Goal: Task Accomplishment & Management: Use online tool/utility

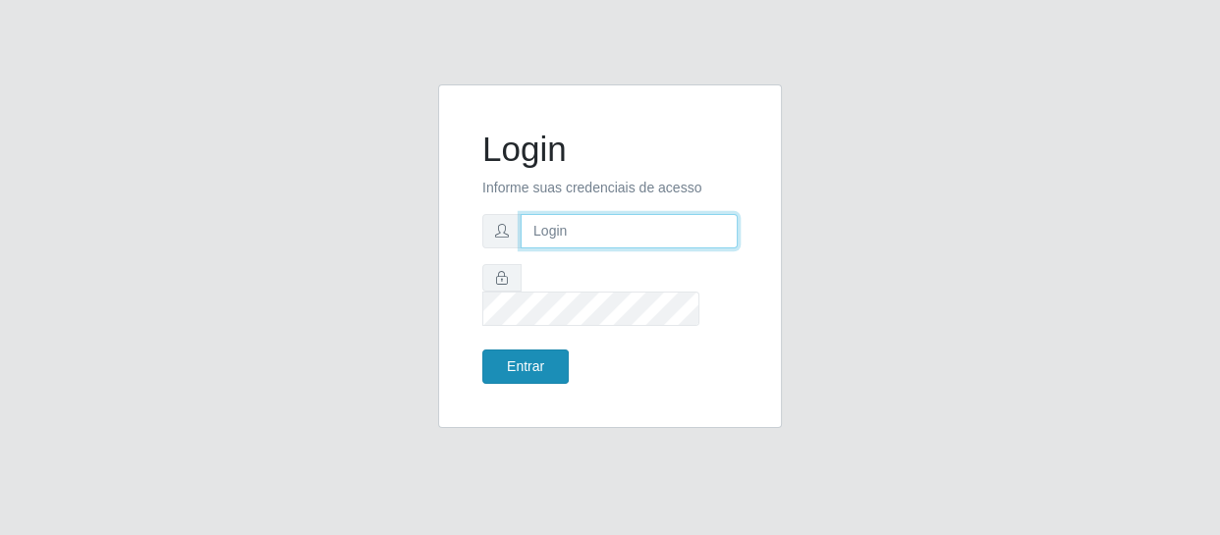
type input "[EMAIL_ADDRESS][DOMAIN_NAME]"
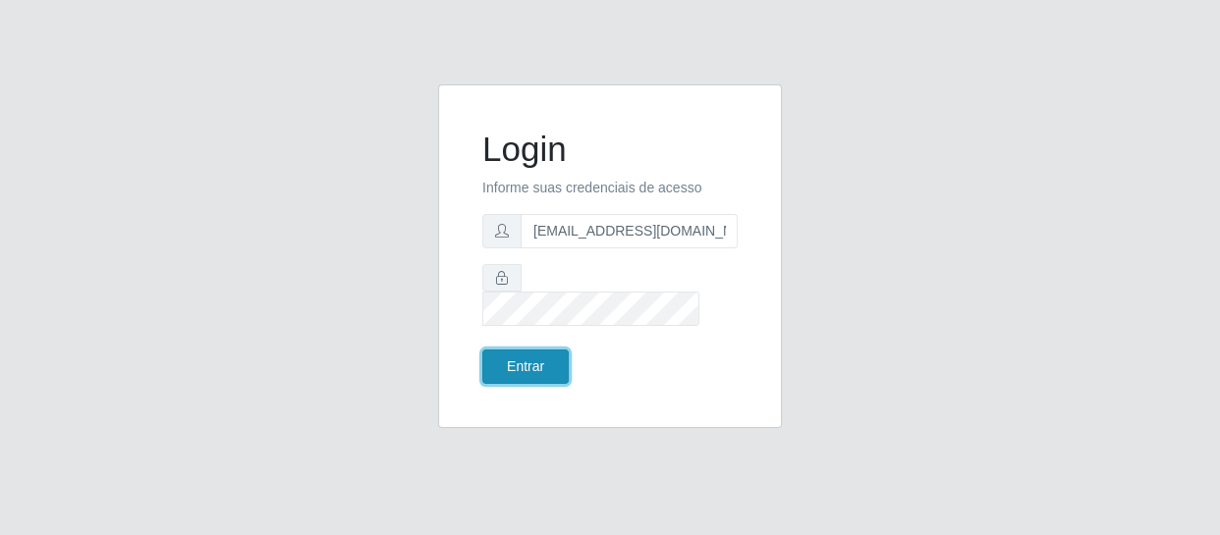
click at [529, 354] on button "Entrar" at bounding box center [525, 367] width 86 height 34
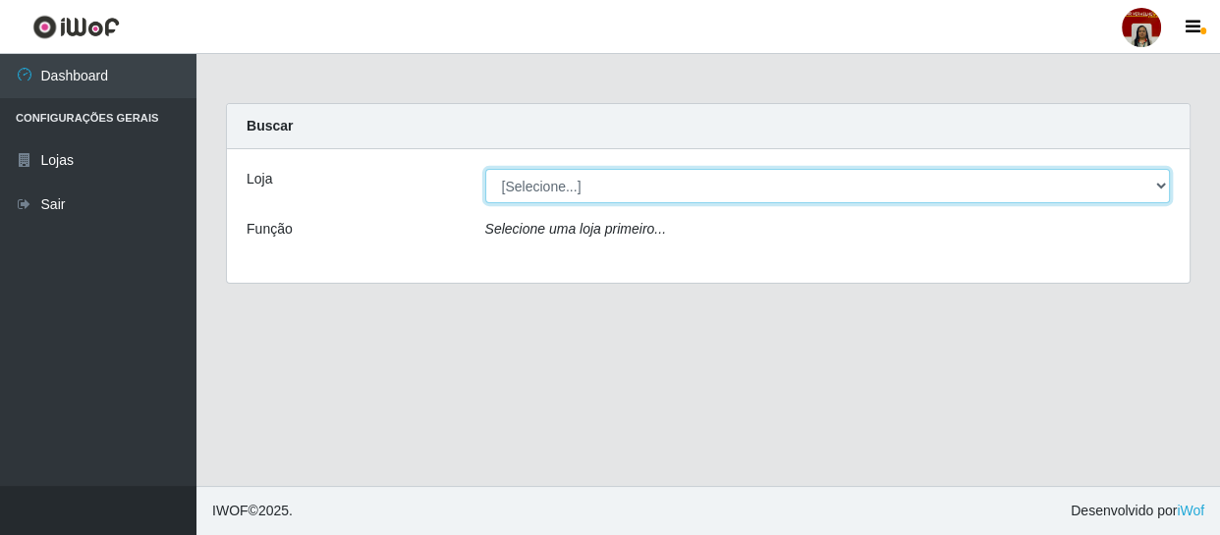
click at [609, 187] on select "[Selecione...] Mar Vermelho - Loja 04" at bounding box center [827, 186] width 685 height 34
select select "251"
click at [485, 169] on select "[Selecione...] Mar Vermelho - Loja 04" at bounding box center [827, 186] width 685 height 34
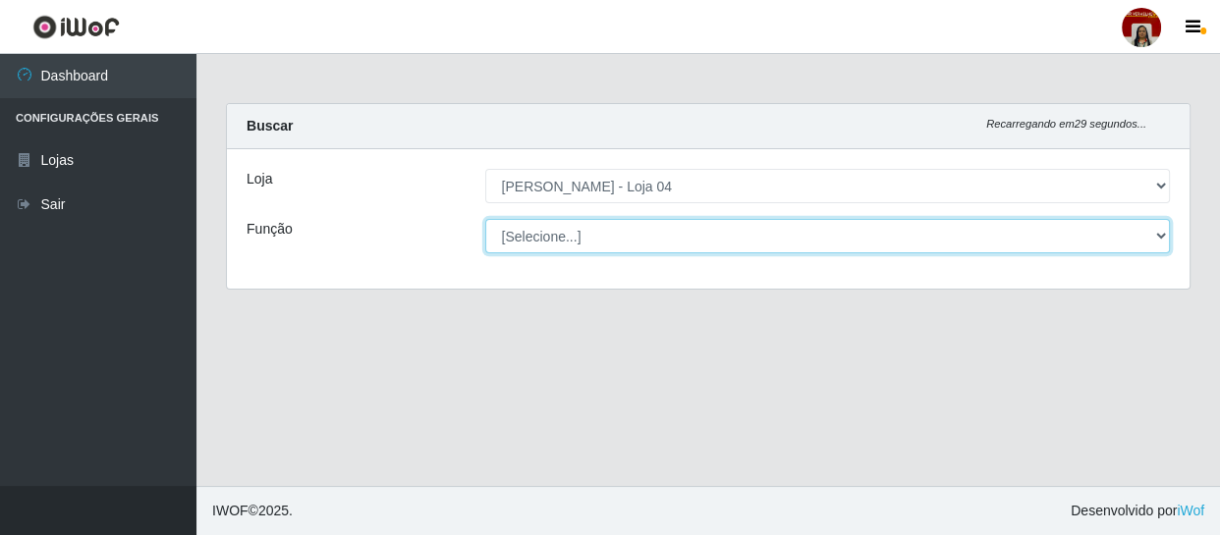
click at [628, 230] on select "[Selecione...] ASG ASG + ASG ++ Auxiliar de Depósito Auxiliar de Depósito + Aux…" at bounding box center [827, 236] width 685 height 34
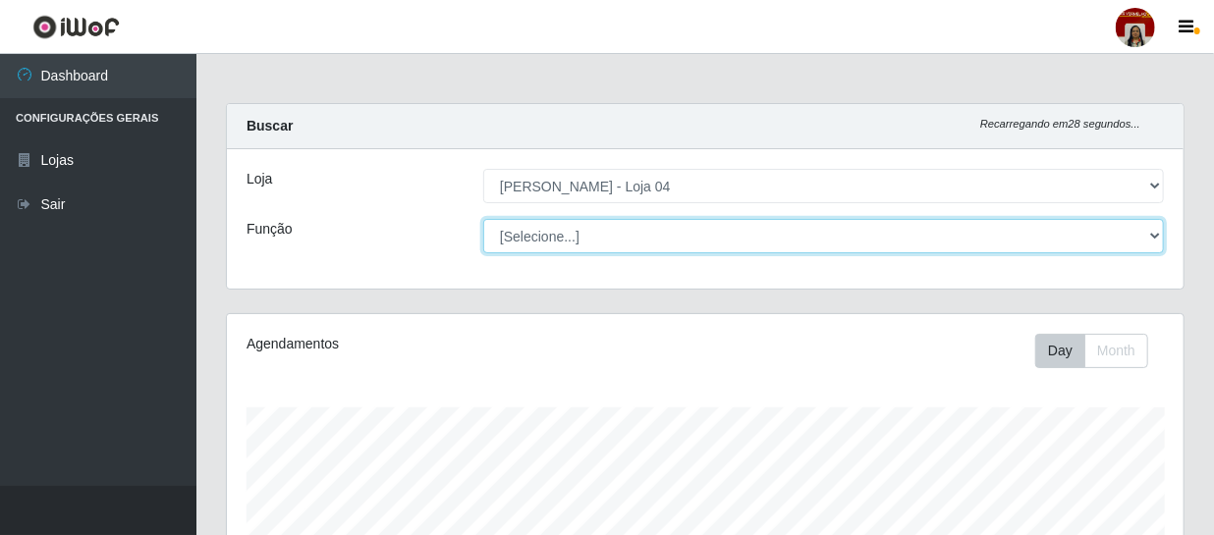
scroll to position [408, 956]
select select "22"
click at [483, 219] on select "[Selecione...] ASG ASG + ASG ++ Auxiliar de Depósito Auxiliar de Depósito + Aux…" at bounding box center [823, 236] width 681 height 34
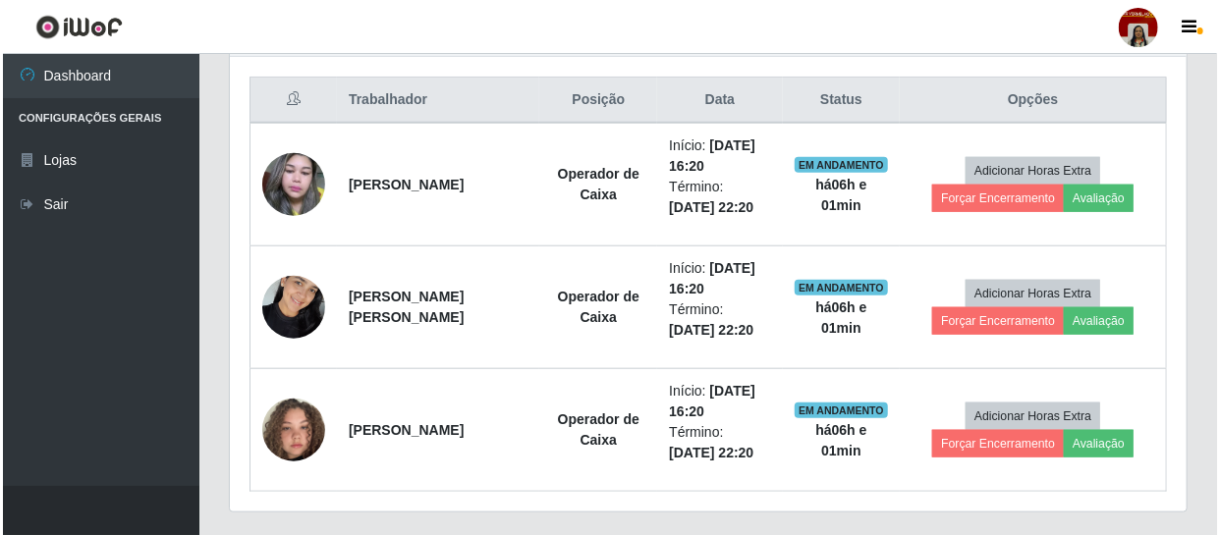
scroll to position [742, 0]
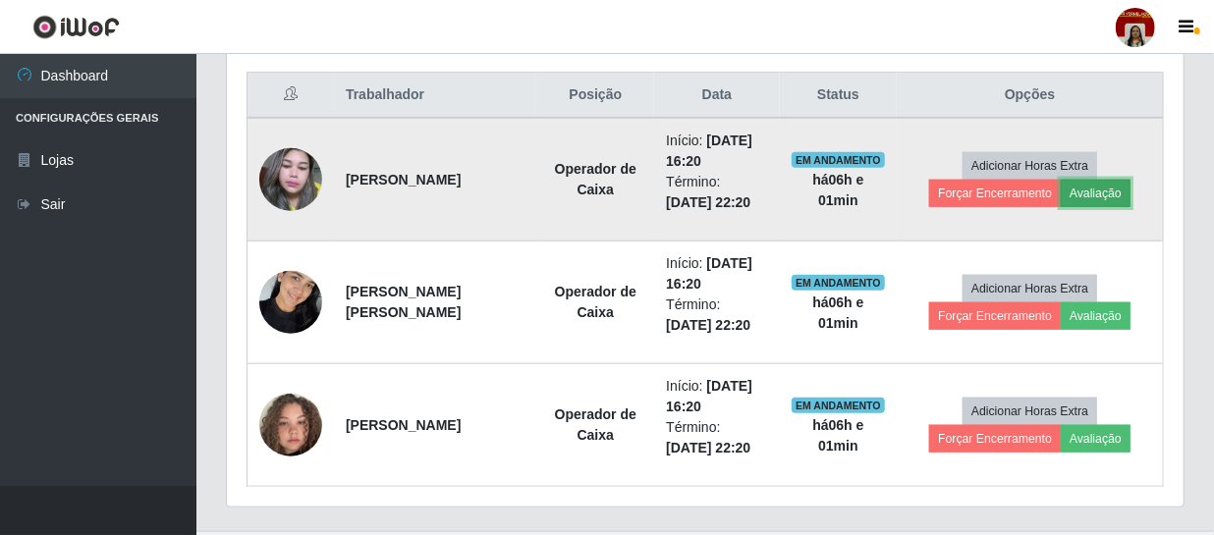
click at [1074, 195] on button "Avaliação" at bounding box center [1096, 193] width 70 height 27
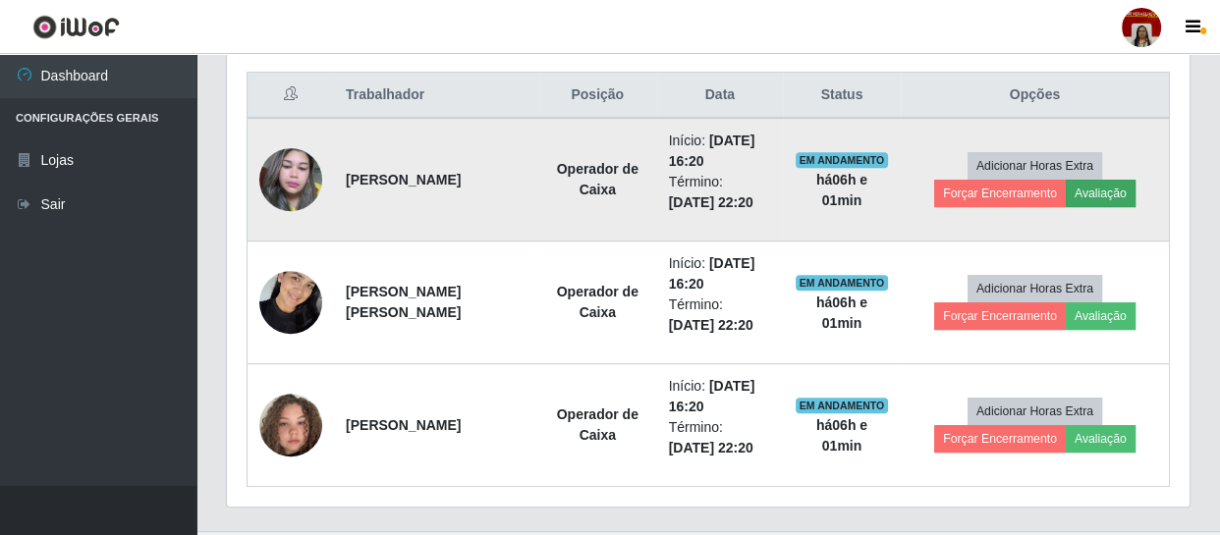
scroll to position [408, 948]
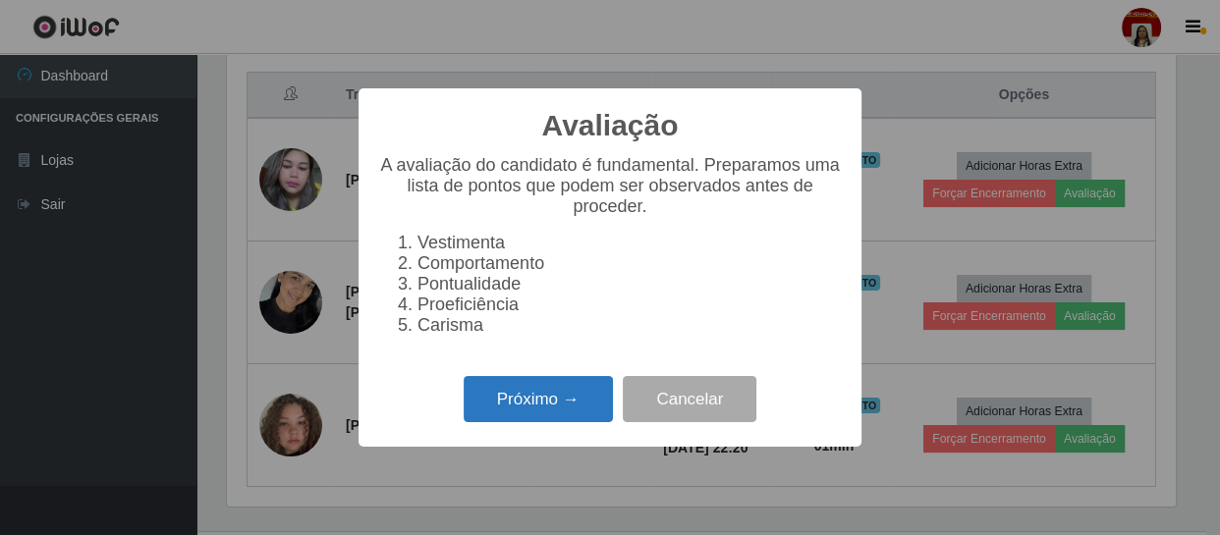
click at [561, 396] on button "Próximo →" at bounding box center [538, 399] width 149 height 46
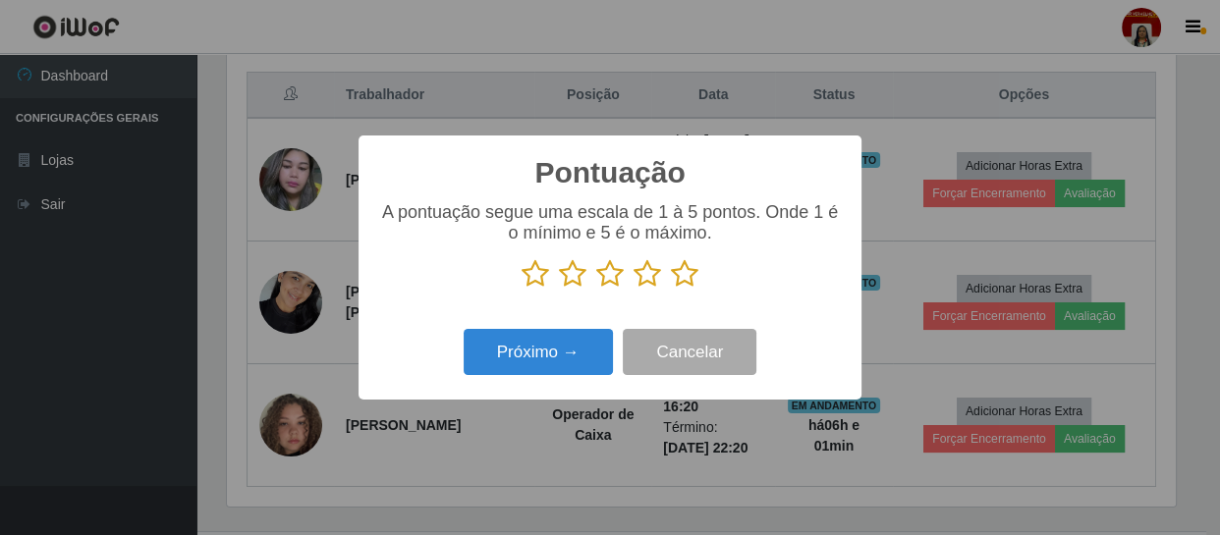
scroll to position [981618, 981076]
click at [687, 278] on icon at bounding box center [684, 273] width 27 height 29
click at [671, 289] on input "radio" at bounding box center [671, 289] width 0 height 0
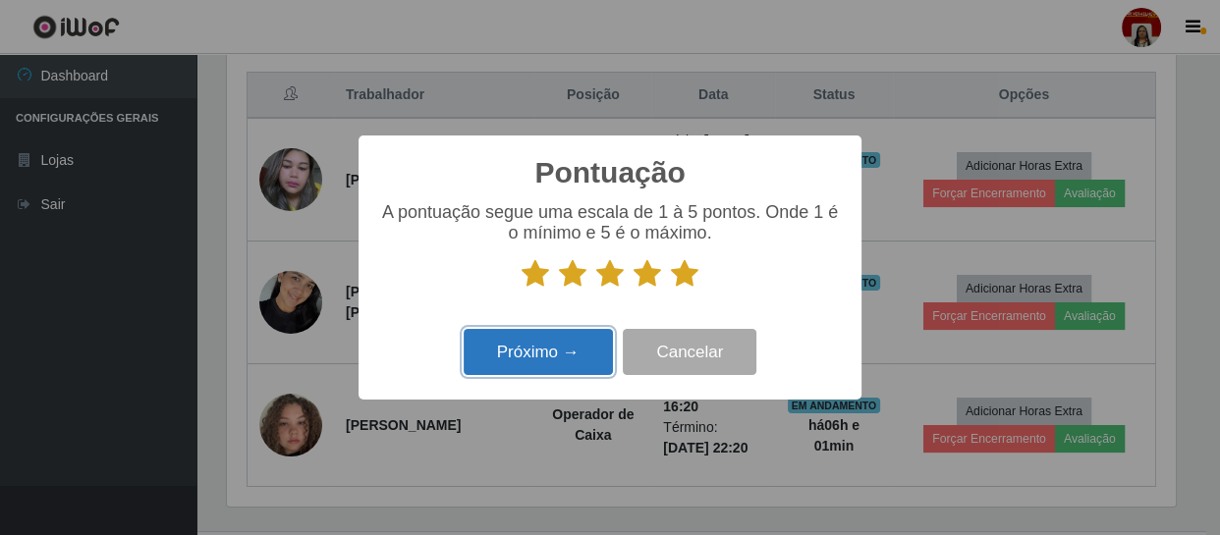
click at [582, 358] on button "Próximo →" at bounding box center [538, 352] width 149 height 46
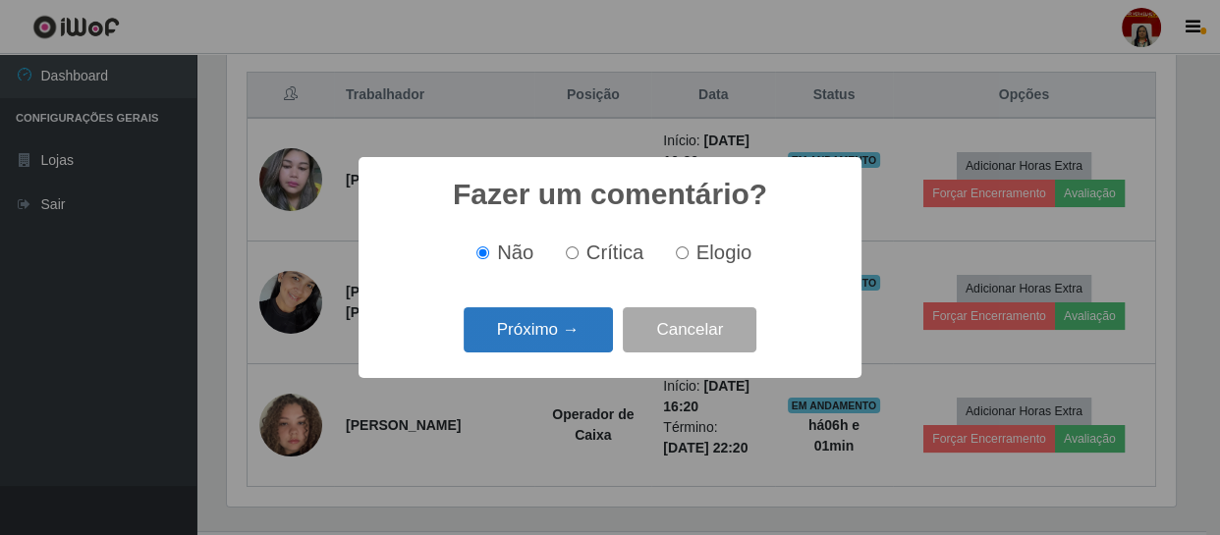
click at [584, 347] on button "Próximo →" at bounding box center [538, 330] width 149 height 46
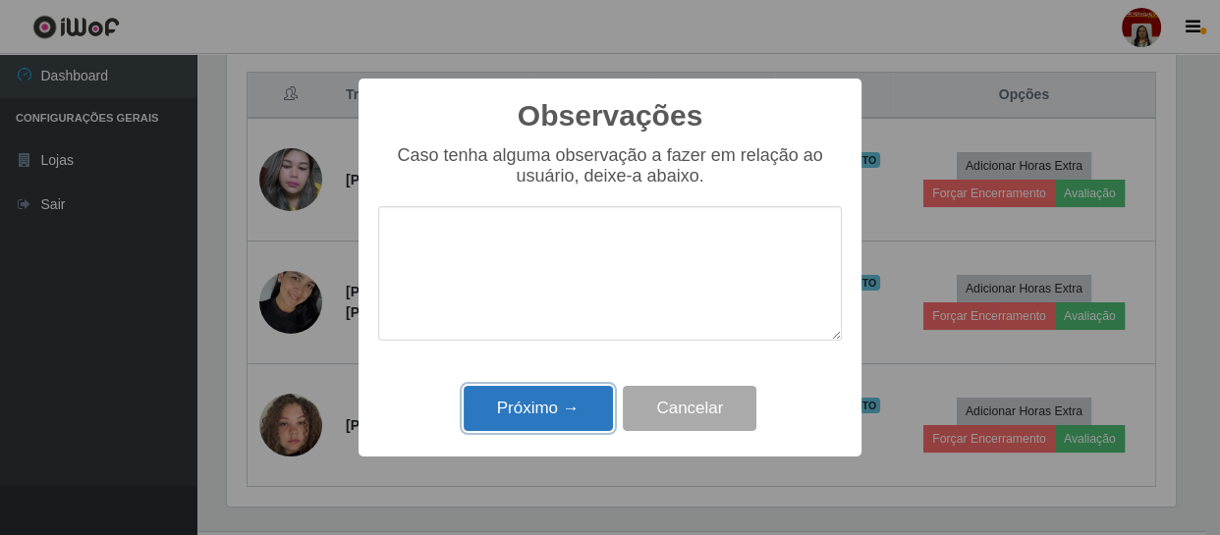
click at [578, 408] on button "Próximo →" at bounding box center [538, 409] width 149 height 46
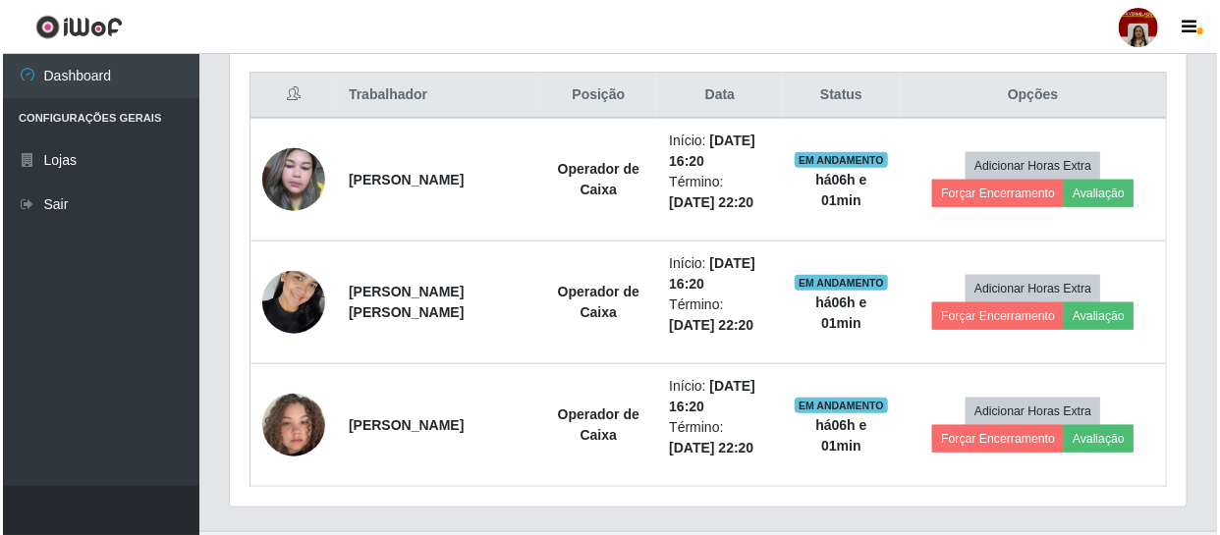
scroll to position [408, 956]
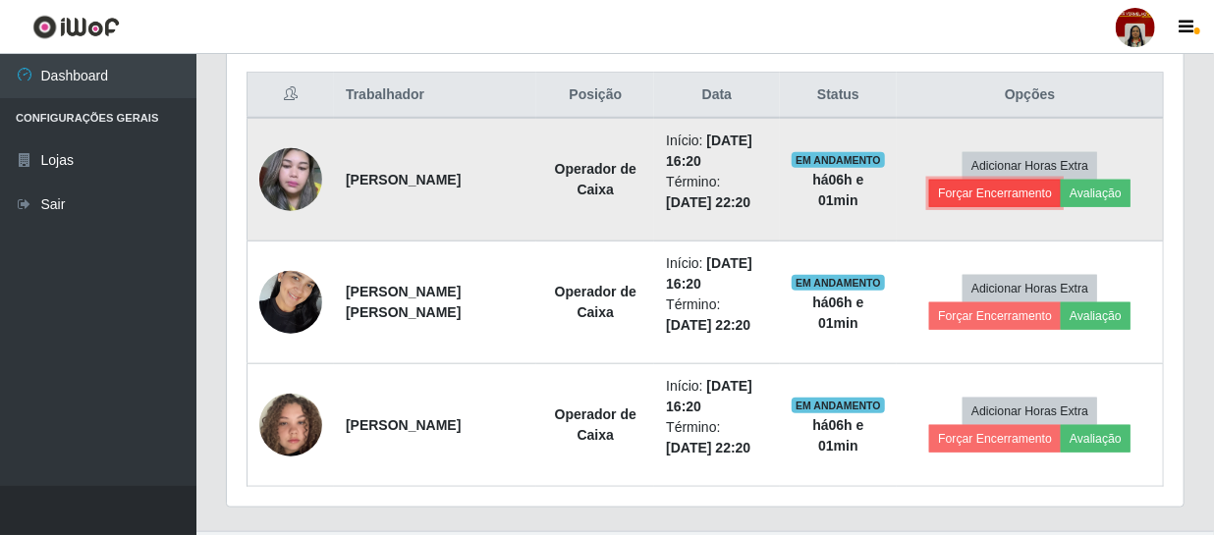
click at [988, 192] on button "Forçar Encerramento" at bounding box center [995, 193] width 132 height 27
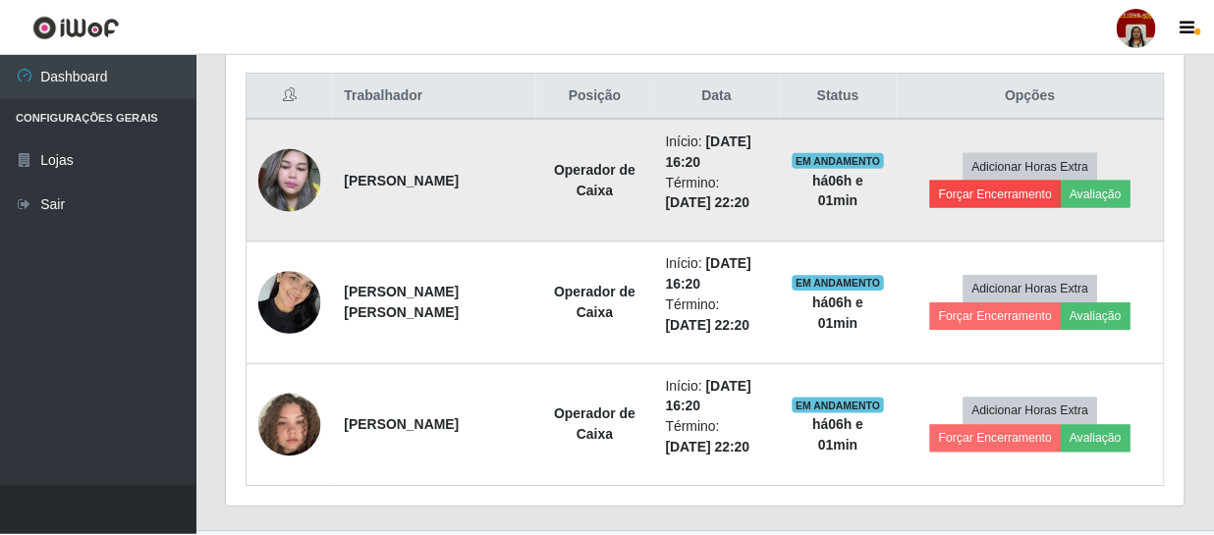
scroll to position [408, 948]
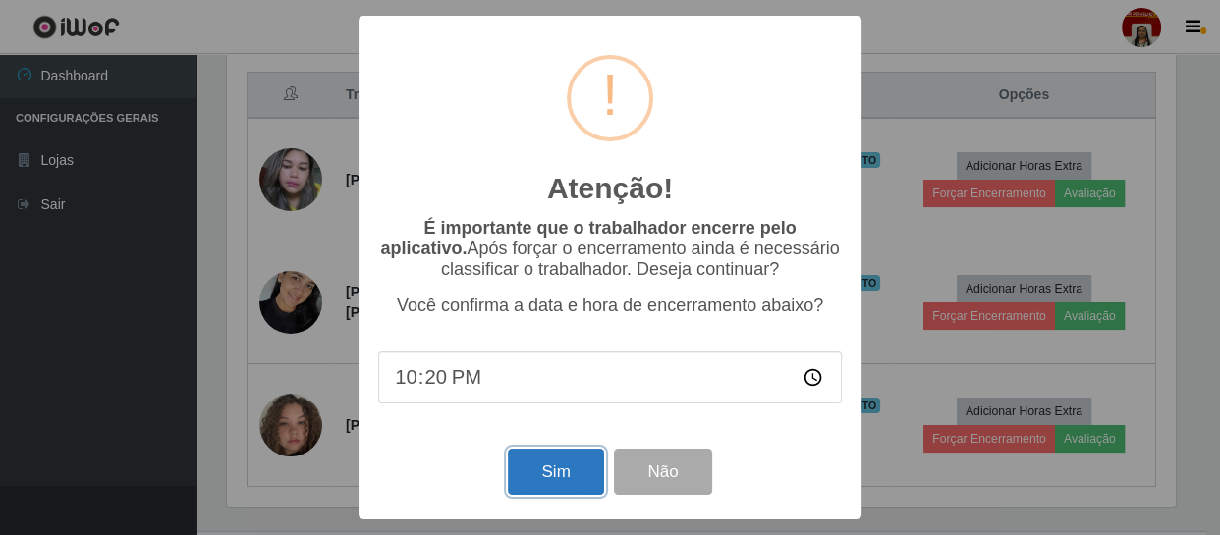
click at [572, 461] on button "Sim" at bounding box center [555, 472] width 95 height 46
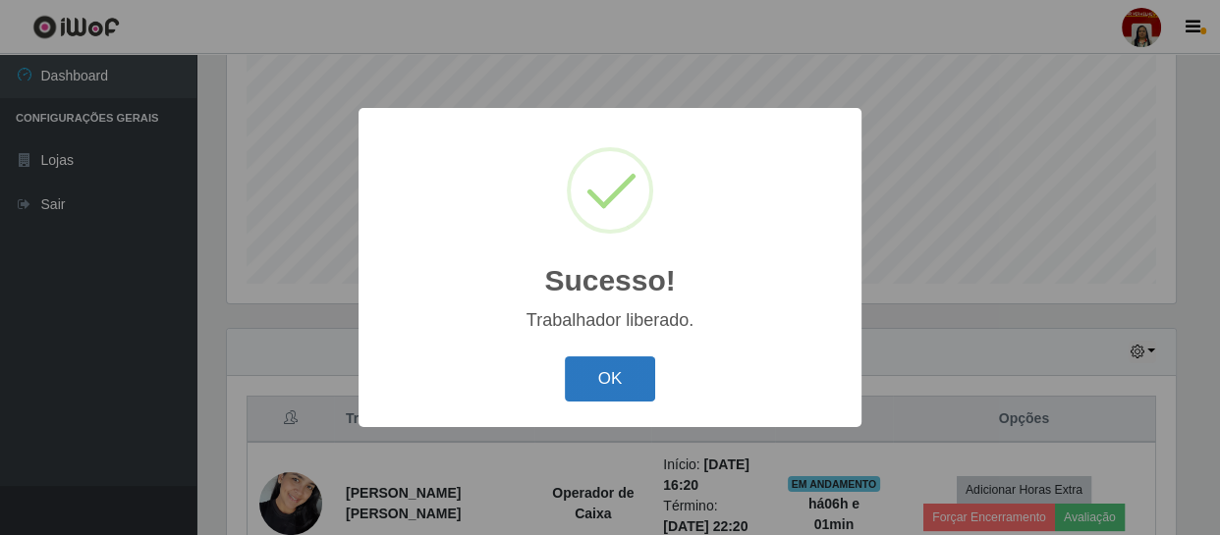
click at [619, 371] on button "OK" at bounding box center [610, 379] width 91 height 46
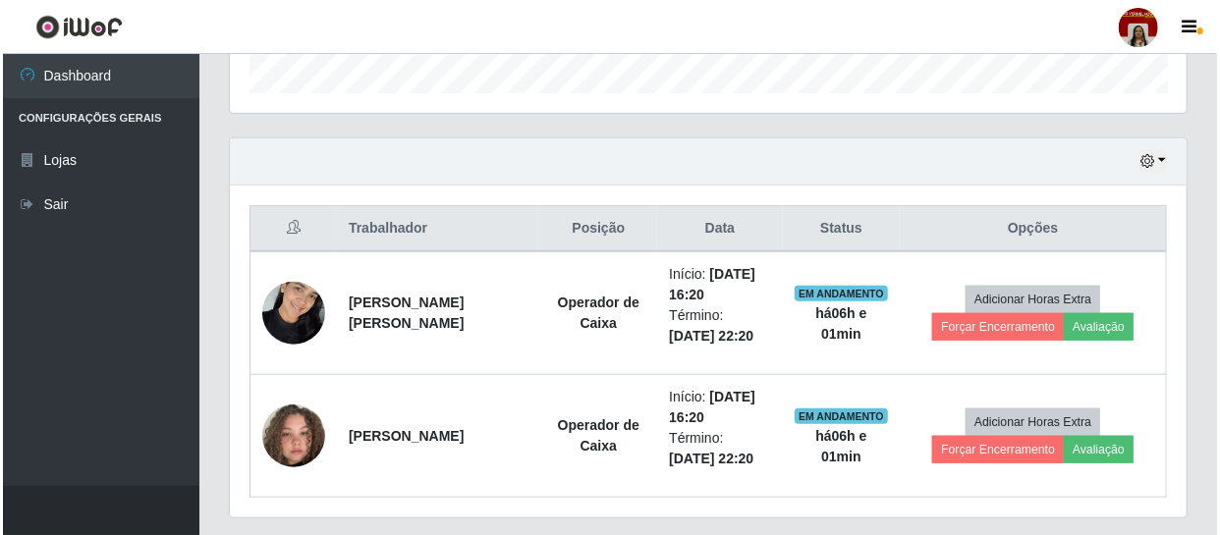
scroll to position [638, 0]
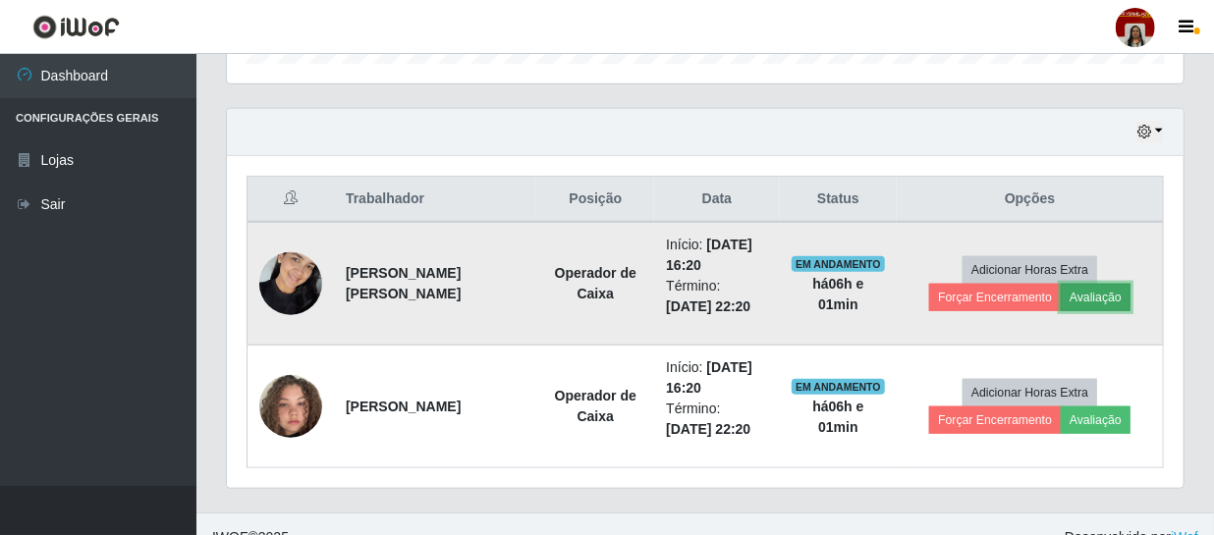
click at [1101, 300] on button "Avaliação" at bounding box center [1096, 297] width 70 height 27
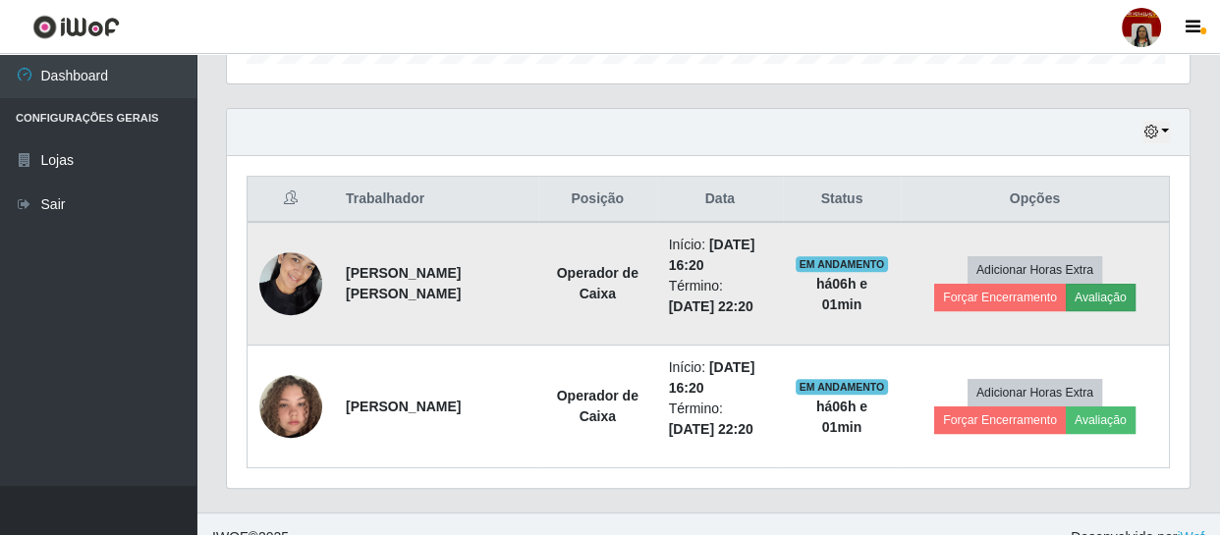
scroll to position [408, 948]
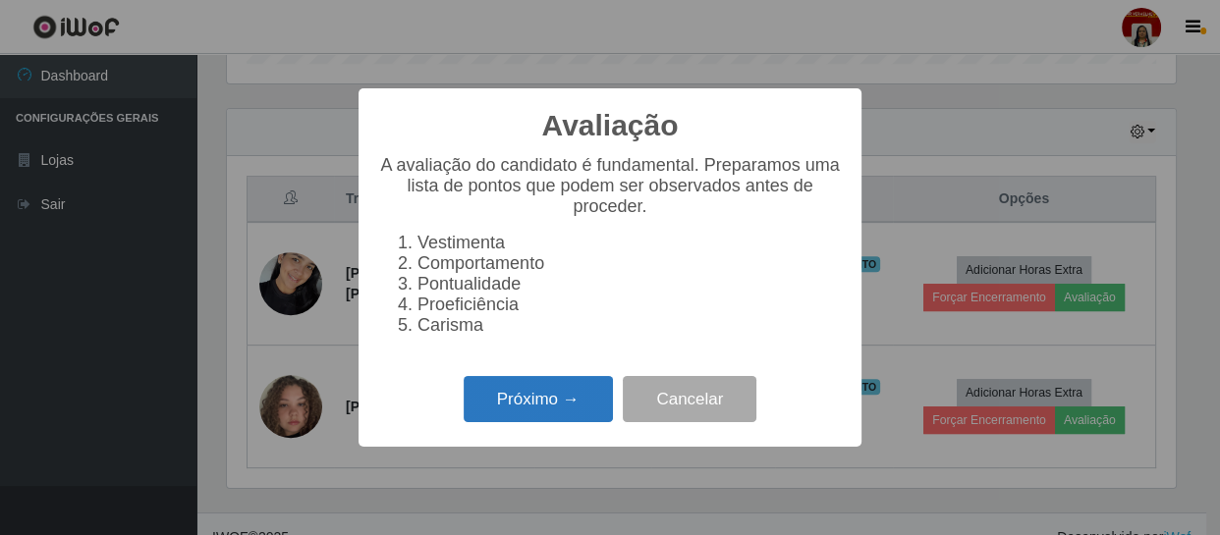
click at [557, 408] on button "Próximo →" at bounding box center [538, 399] width 149 height 46
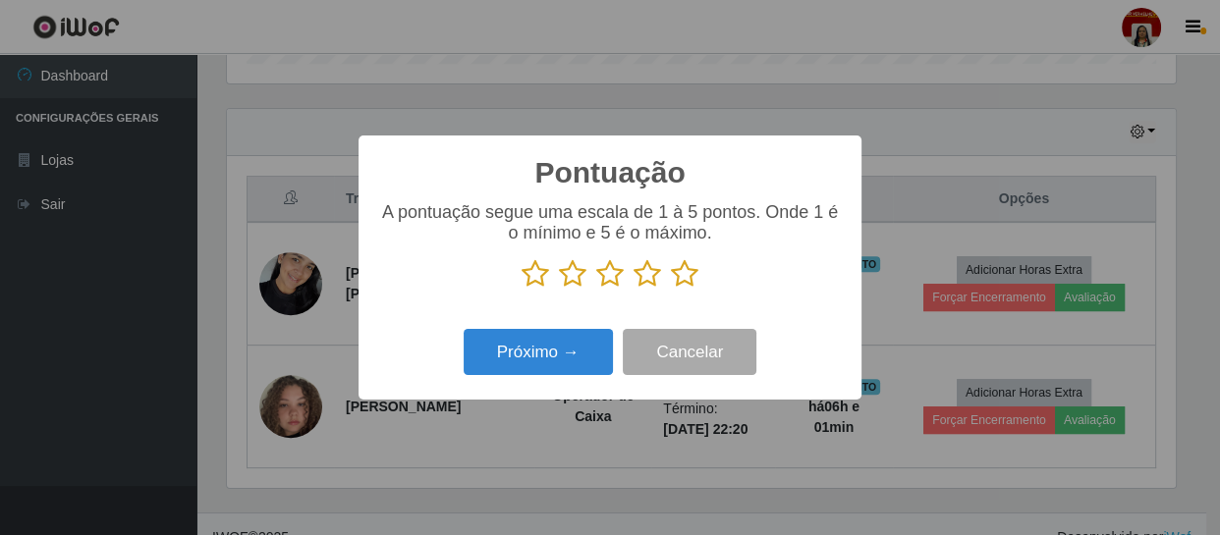
scroll to position [981618, 981076]
click at [572, 354] on button "Próximo →" at bounding box center [538, 352] width 149 height 46
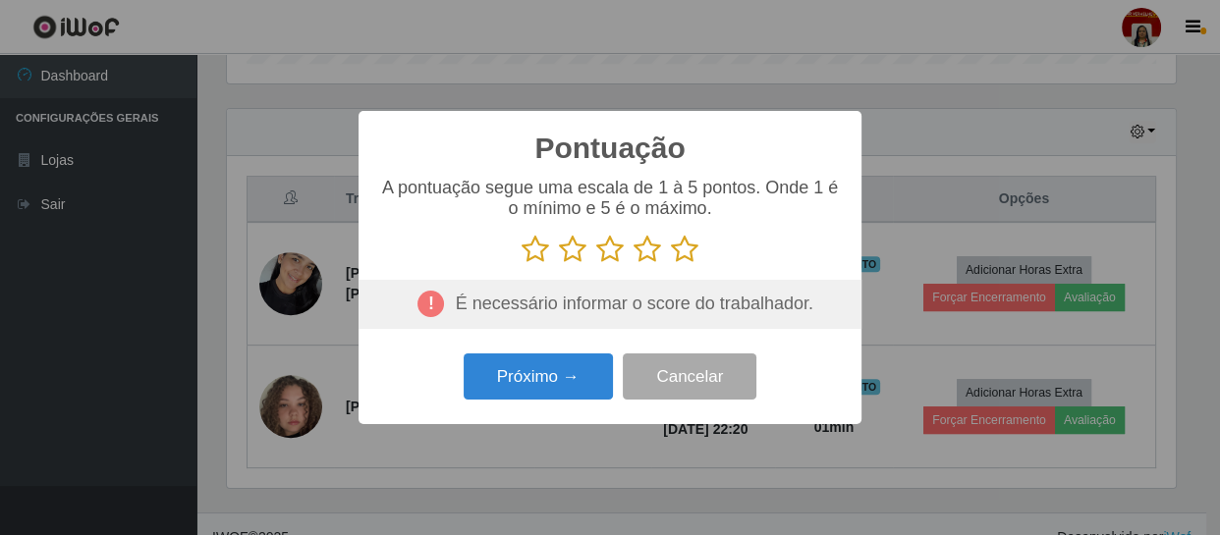
click at [683, 249] on icon at bounding box center [684, 249] width 27 height 29
click at [671, 264] on input "radio" at bounding box center [671, 264] width 0 height 0
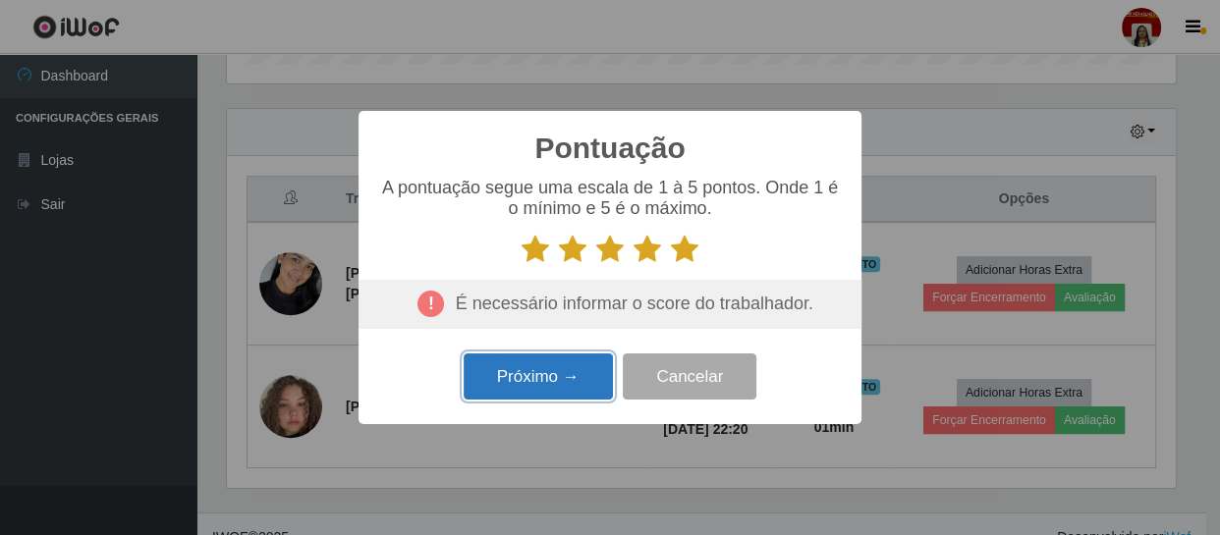
click at [537, 373] on button "Próximo →" at bounding box center [538, 377] width 149 height 46
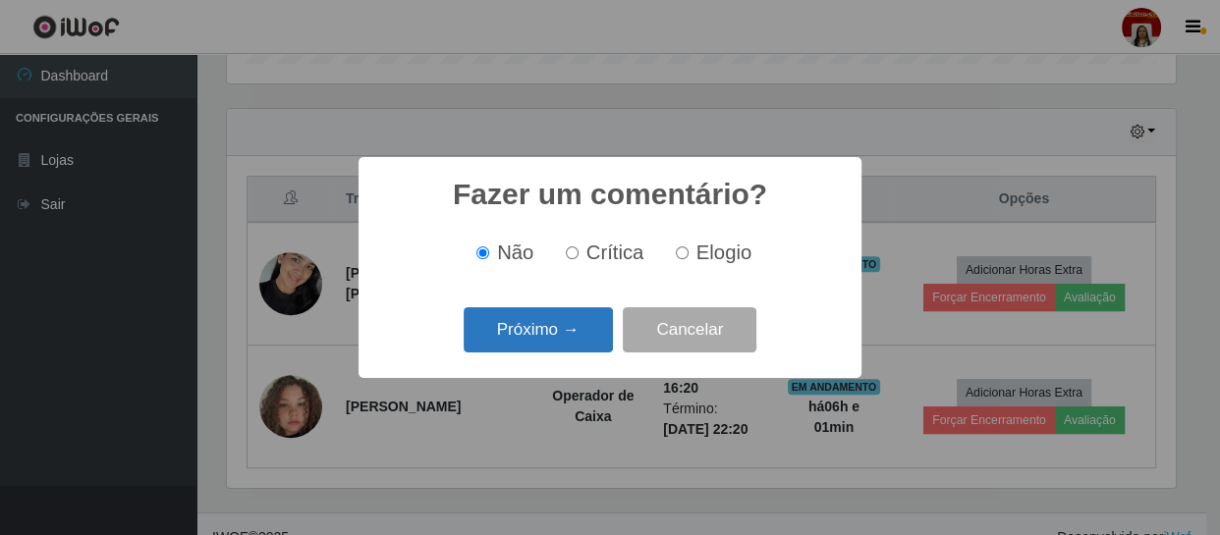
click at [560, 348] on button "Próximo →" at bounding box center [538, 330] width 149 height 46
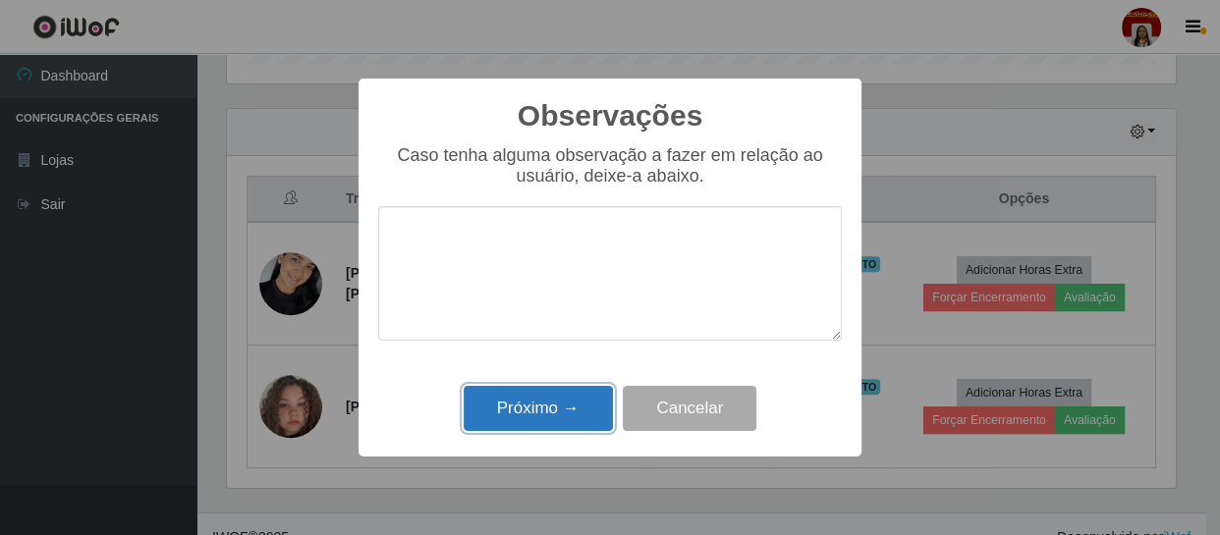
click at [570, 410] on button "Próximo →" at bounding box center [538, 409] width 149 height 46
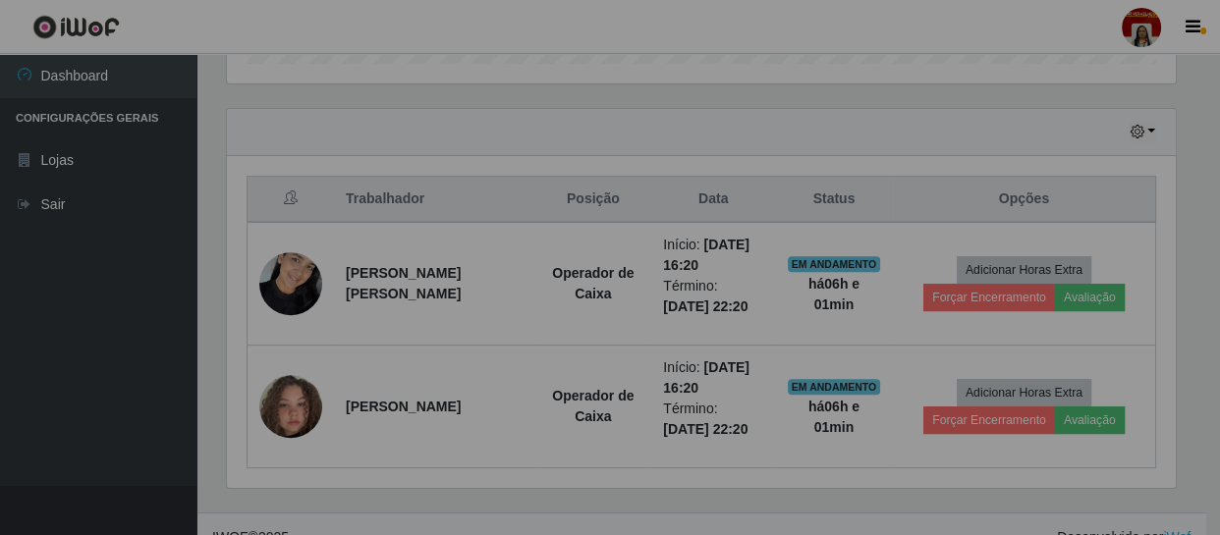
scroll to position [408, 956]
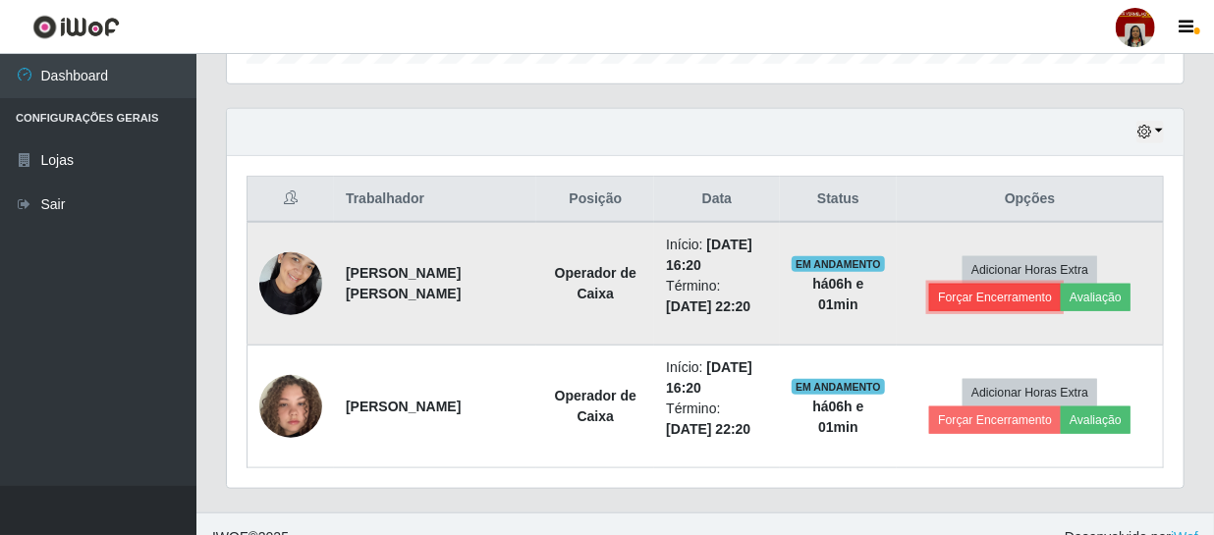
click at [1016, 300] on button "Forçar Encerramento" at bounding box center [995, 297] width 132 height 27
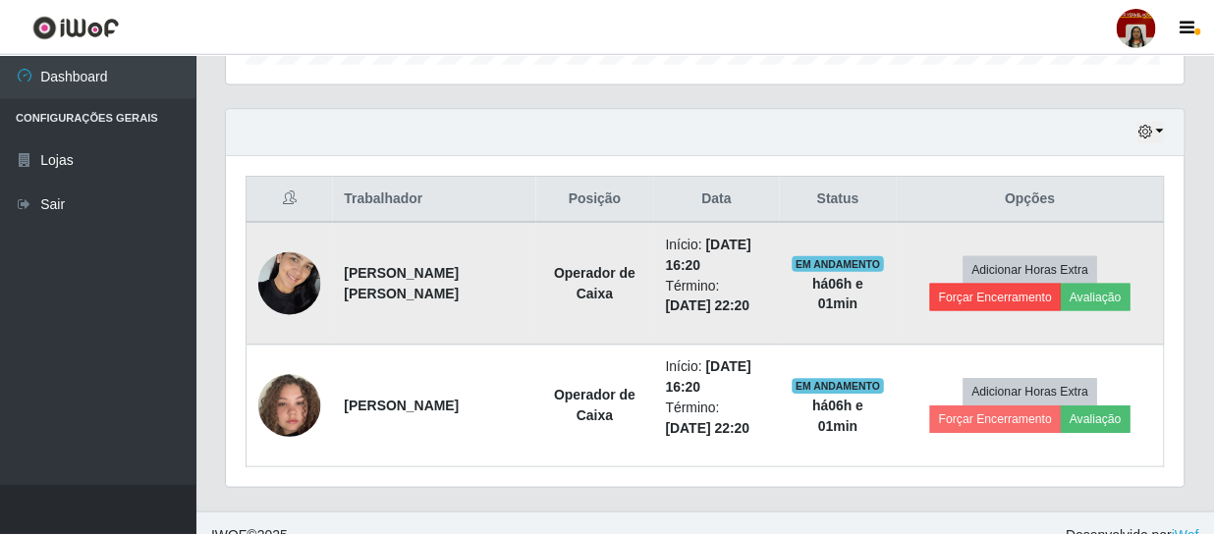
scroll to position [408, 948]
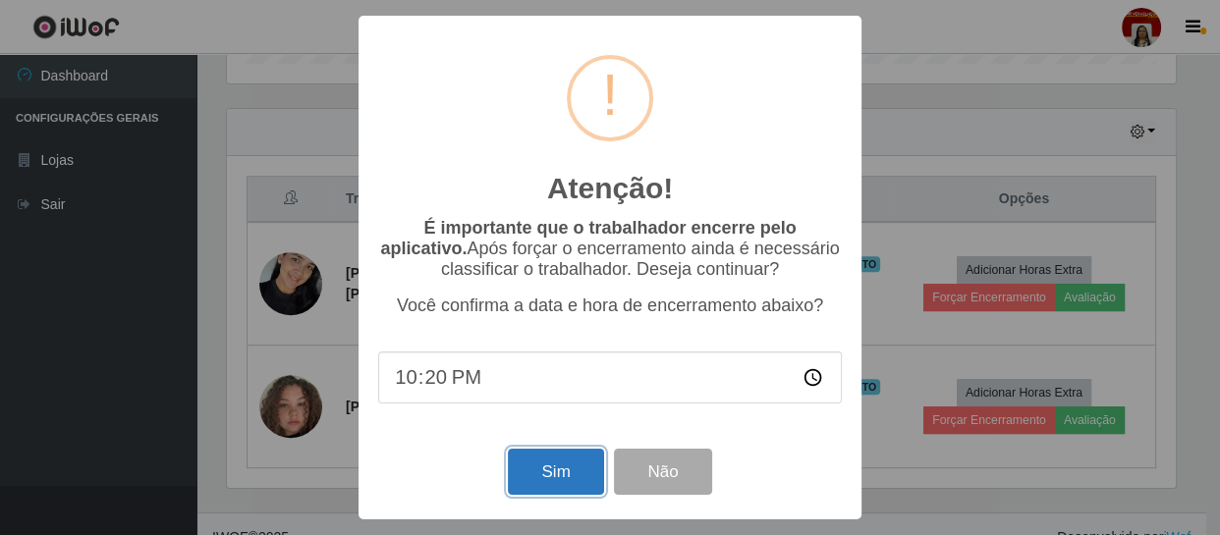
click at [589, 462] on button "Sim" at bounding box center [555, 472] width 95 height 46
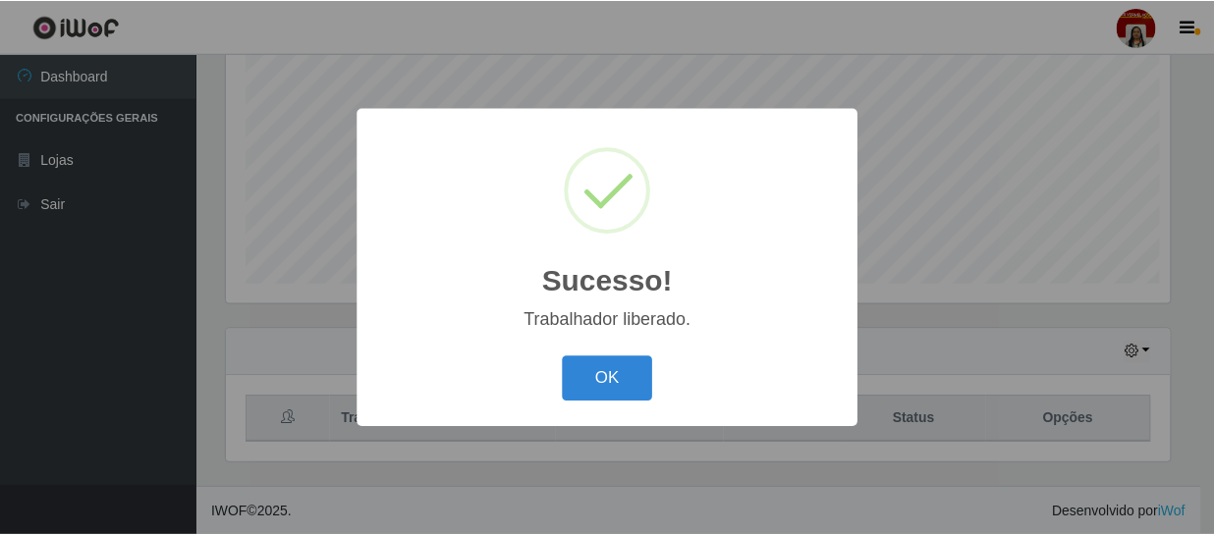
scroll to position [0, 0]
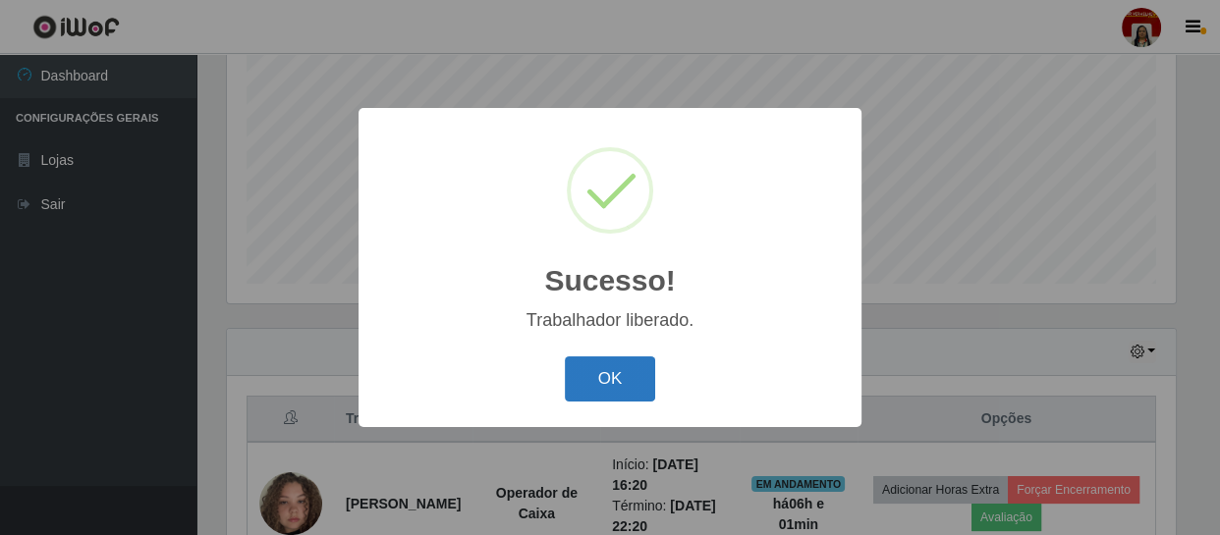
click at [603, 383] on button "OK" at bounding box center [610, 379] width 91 height 46
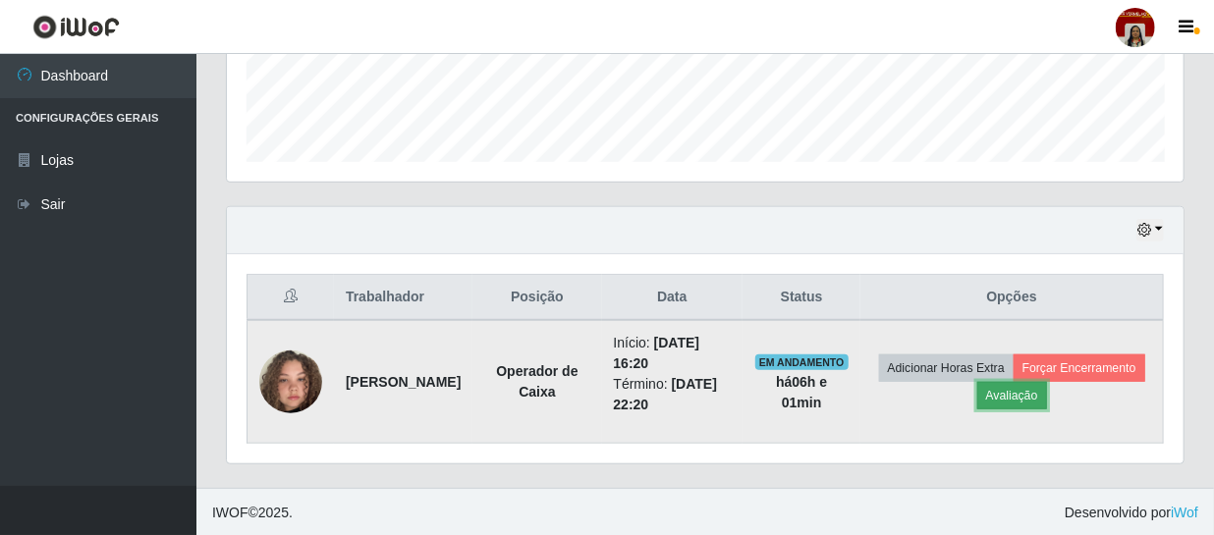
click at [1047, 401] on button "Avaliação" at bounding box center [1012, 395] width 70 height 27
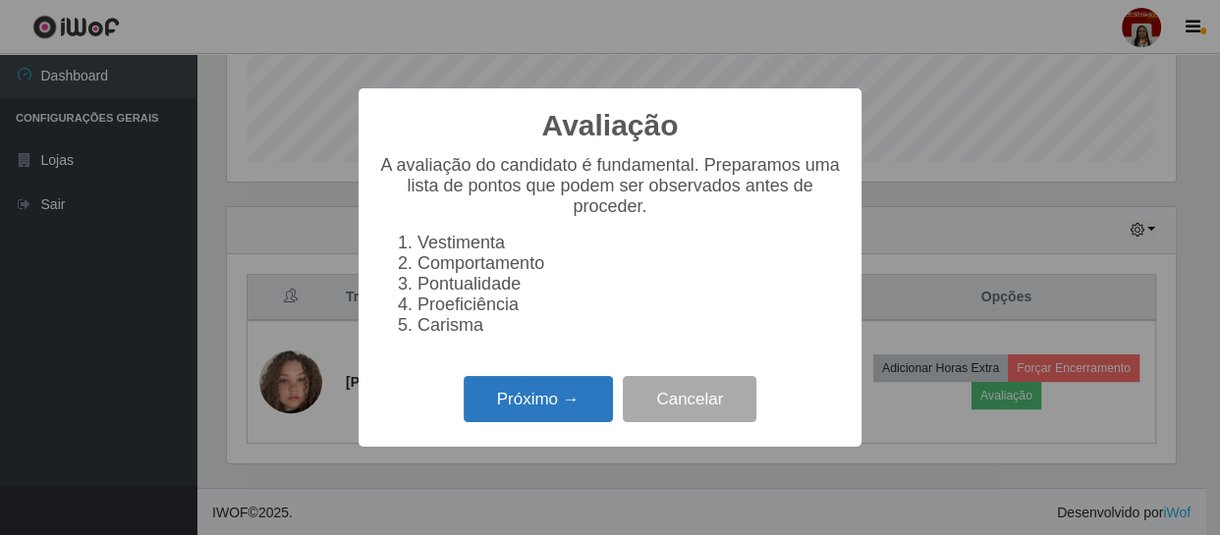
click at [559, 389] on button "Próximo →" at bounding box center [538, 399] width 149 height 46
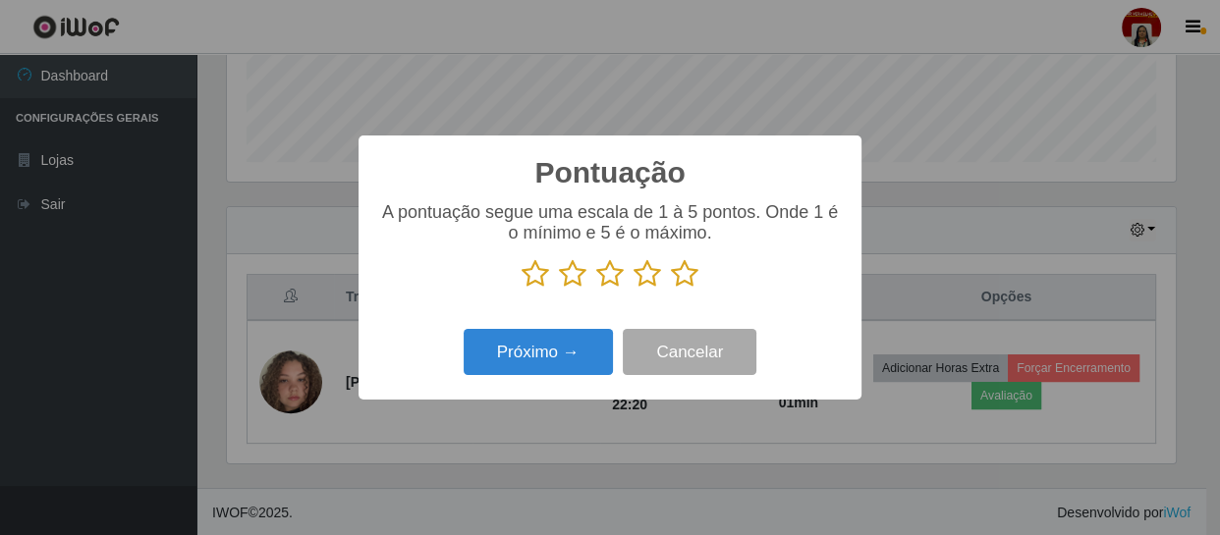
click at [688, 268] on icon at bounding box center [684, 273] width 27 height 29
click at [671, 289] on input "radio" at bounding box center [671, 289] width 0 height 0
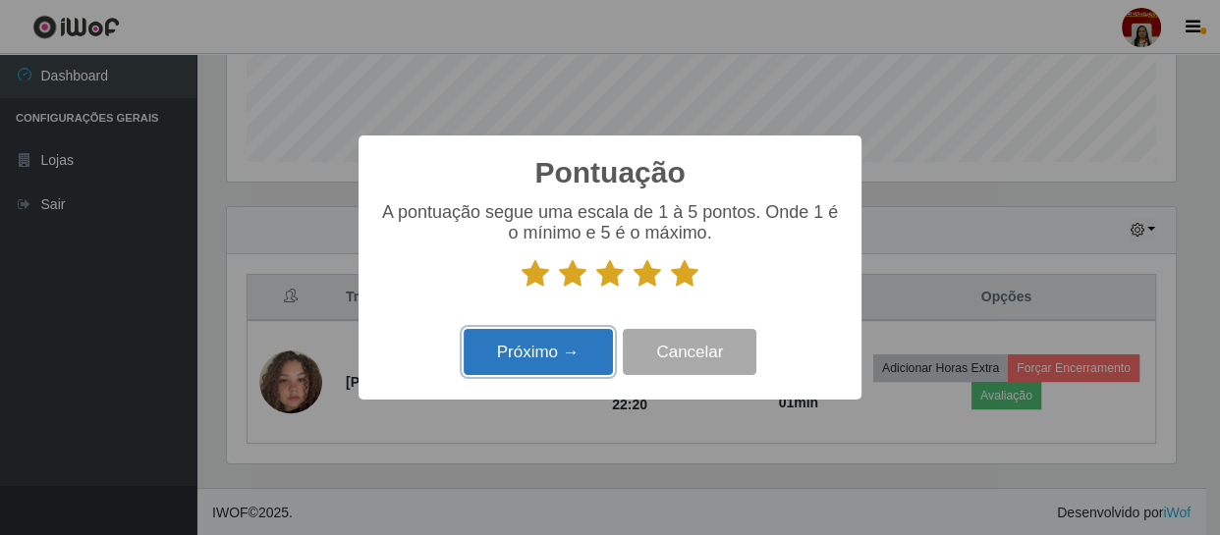
click at [570, 351] on button "Próximo →" at bounding box center [538, 352] width 149 height 46
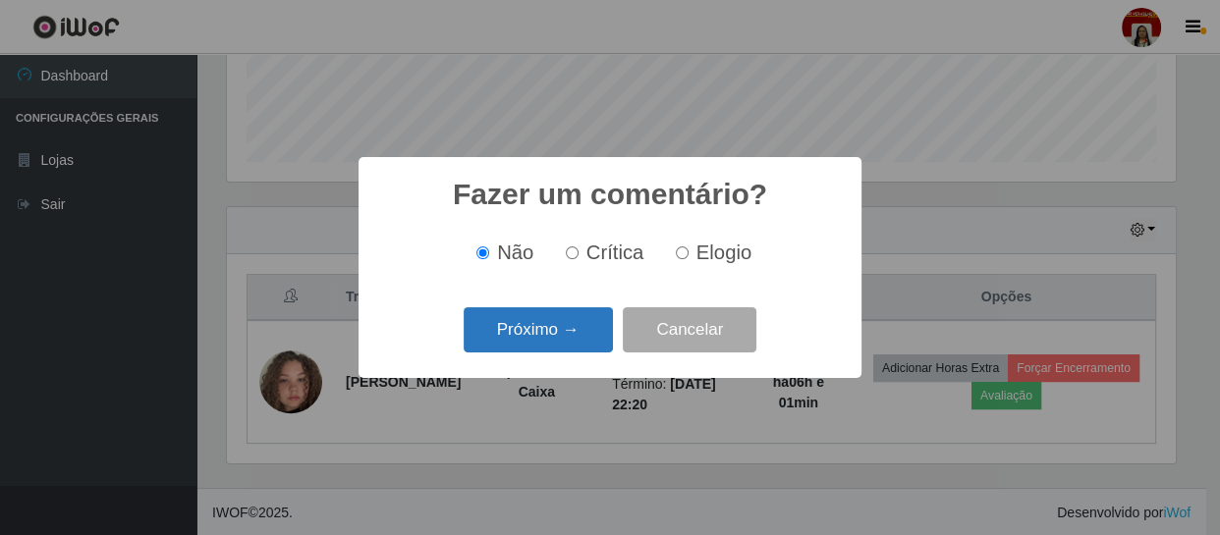
click at [582, 326] on button "Próximo →" at bounding box center [538, 330] width 149 height 46
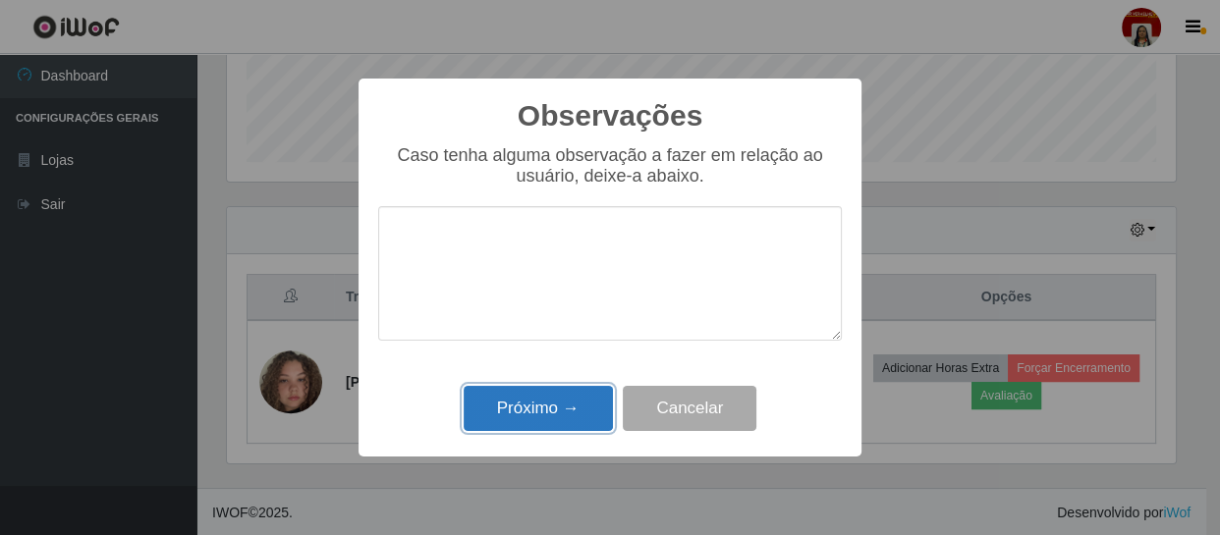
click at [592, 406] on button "Próximo →" at bounding box center [538, 409] width 149 height 46
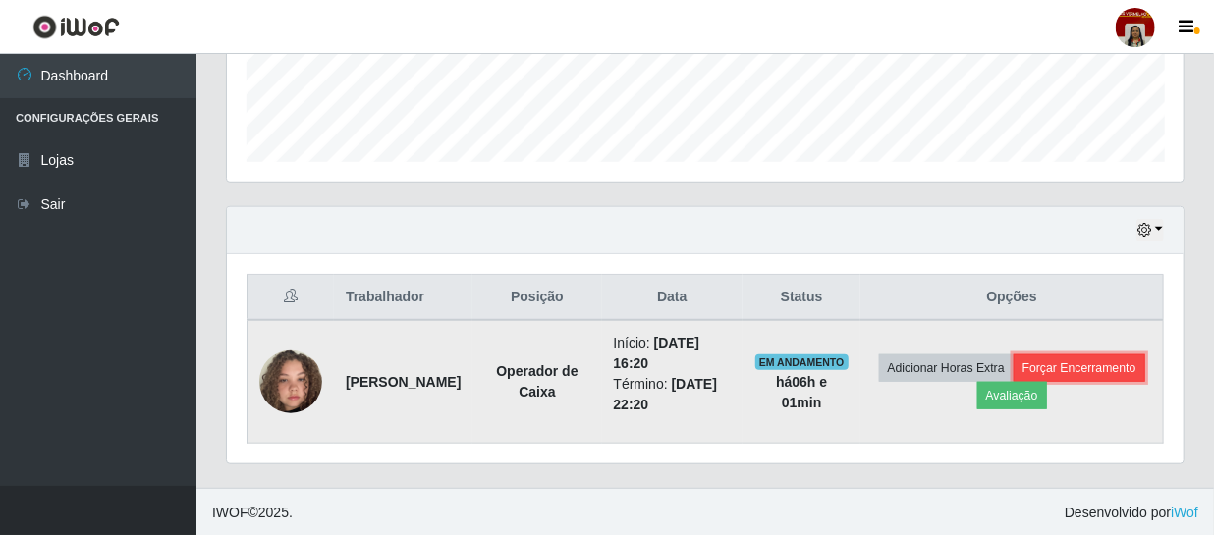
click at [1013, 382] on button "Forçar Encerramento" at bounding box center [1079, 368] width 132 height 27
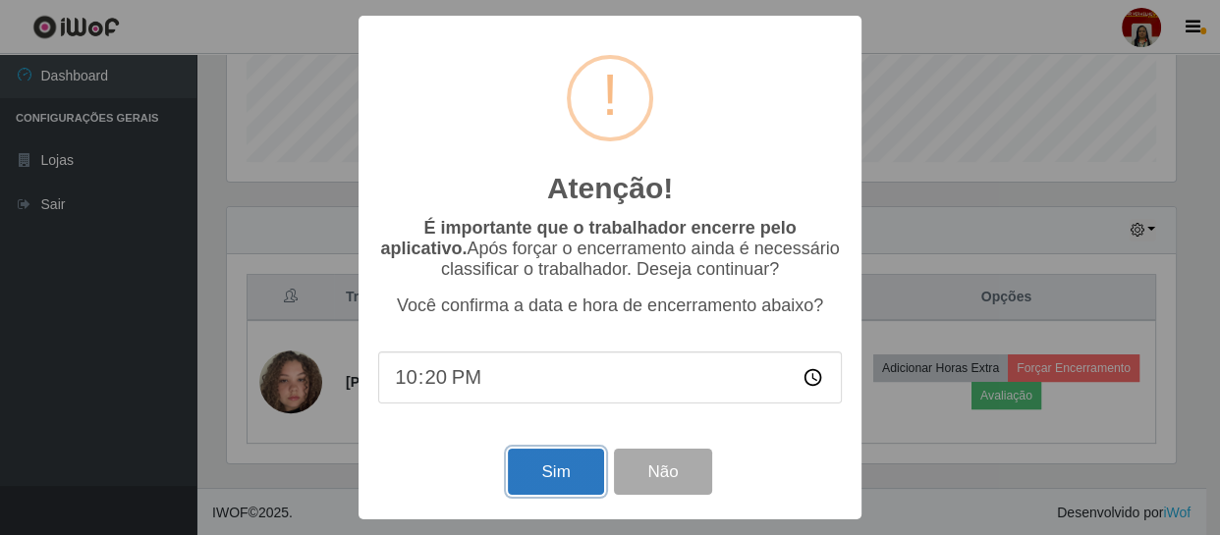
click at [563, 468] on button "Sim" at bounding box center [555, 472] width 95 height 46
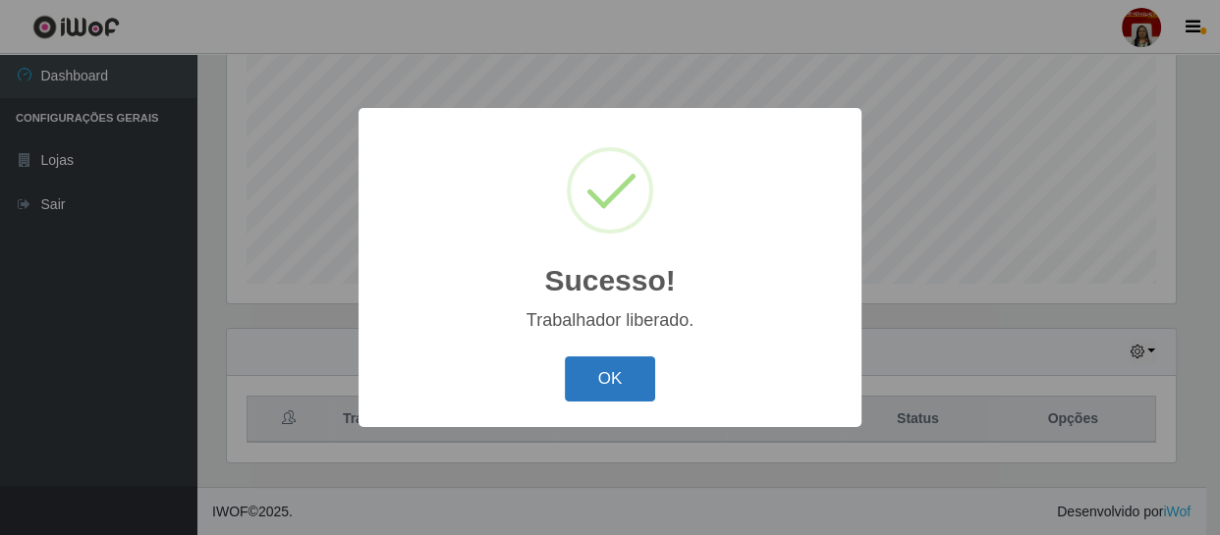
click at [622, 385] on button "OK" at bounding box center [610, 379] width 91 height 46
